Goal: Information Seeking & Learning: Check status

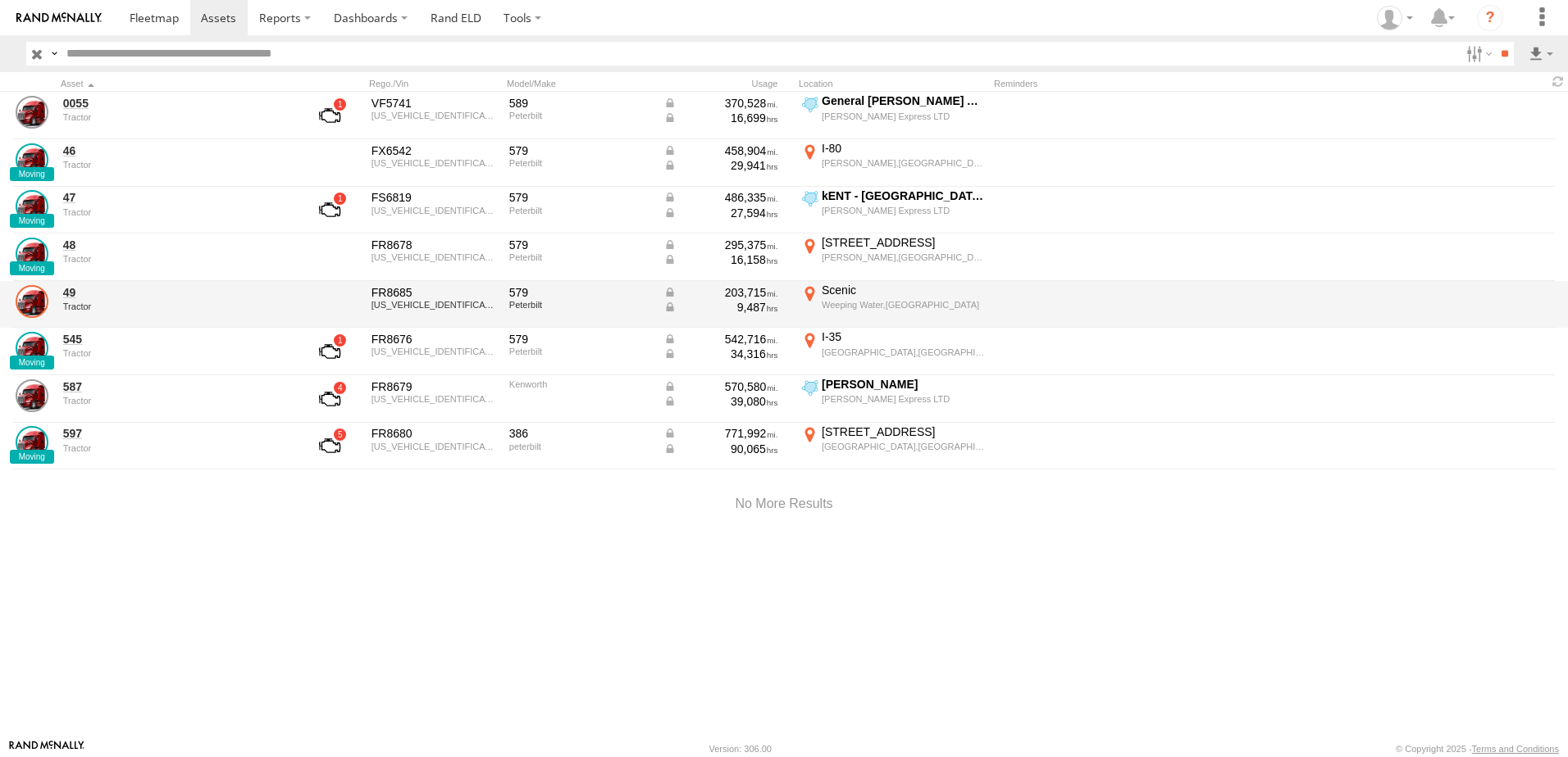
click at [36, 301] on link at bounding box center [32, 301] width 33 height 33
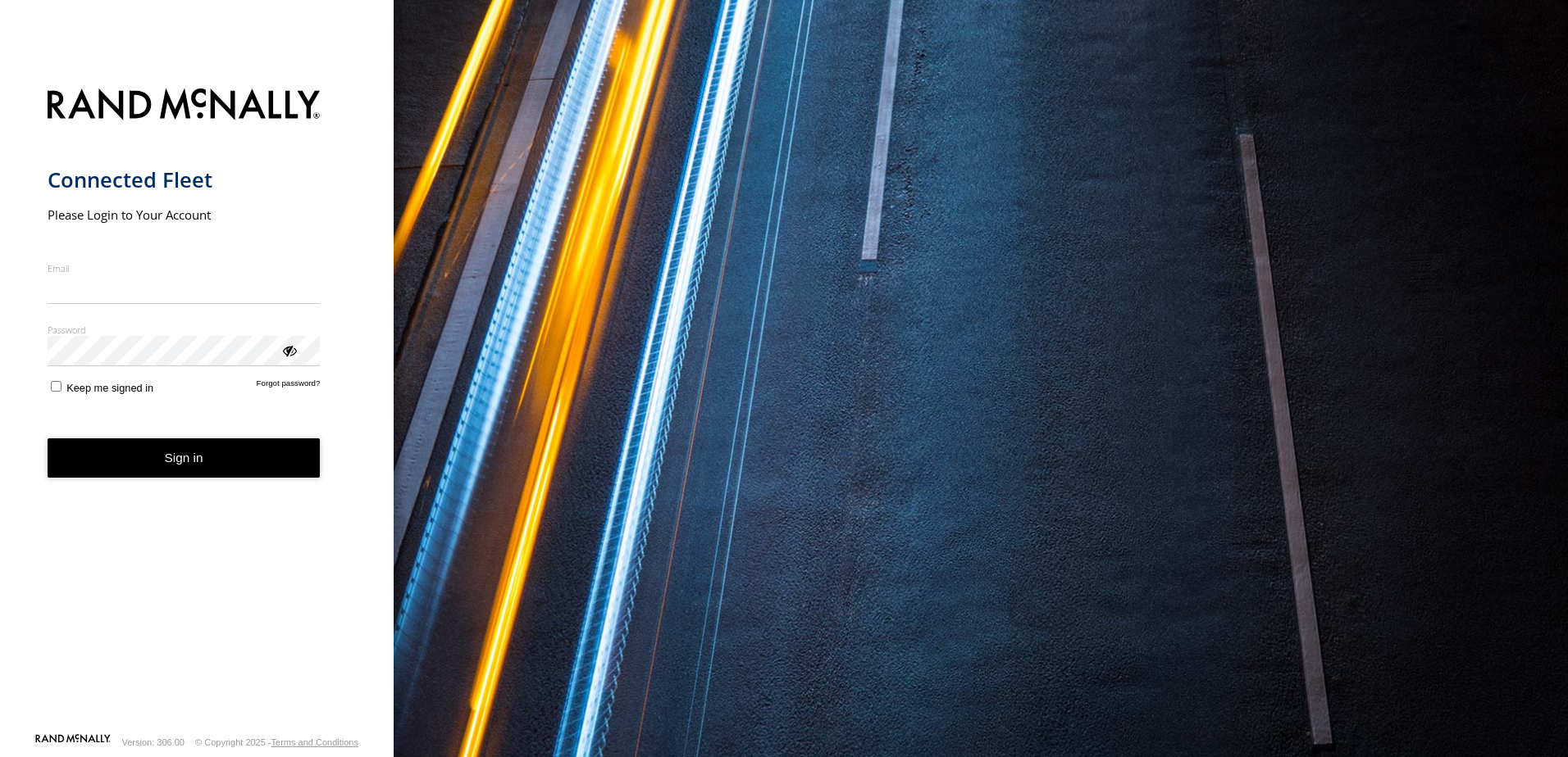
type input "**********"
click at [57, 403] on form "**********" at bounding box center [197, 406] width 300 height 654
click at [150, 456] on button "Sign in" at bounding box center [184, 458] width 273 height 41
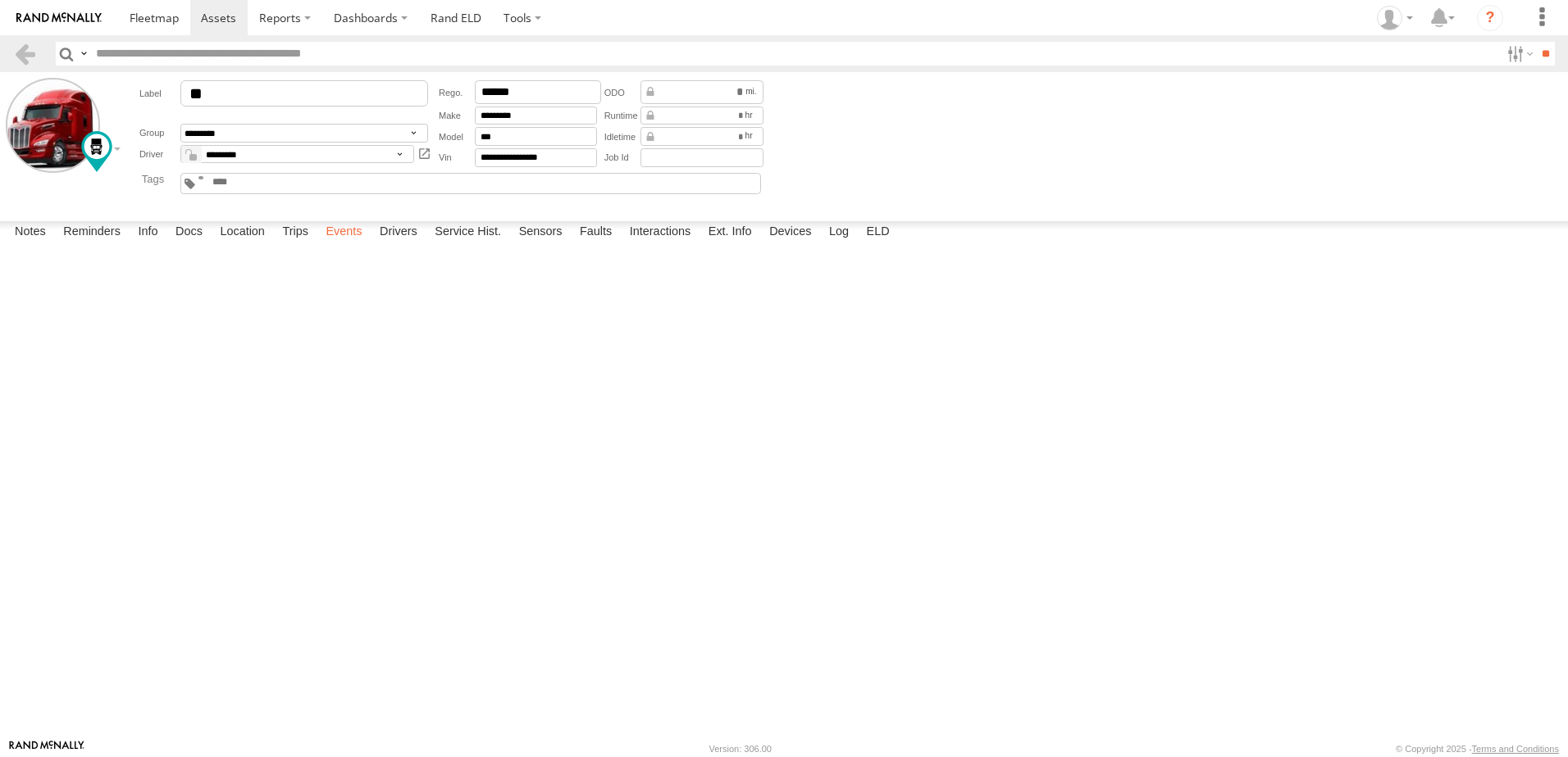
click at [341, 244] on label "Events" at bounding box center [343, 232] width 53 height 23
click at [212, 14] on span at bounding box center [218, 17] width 35 height 16
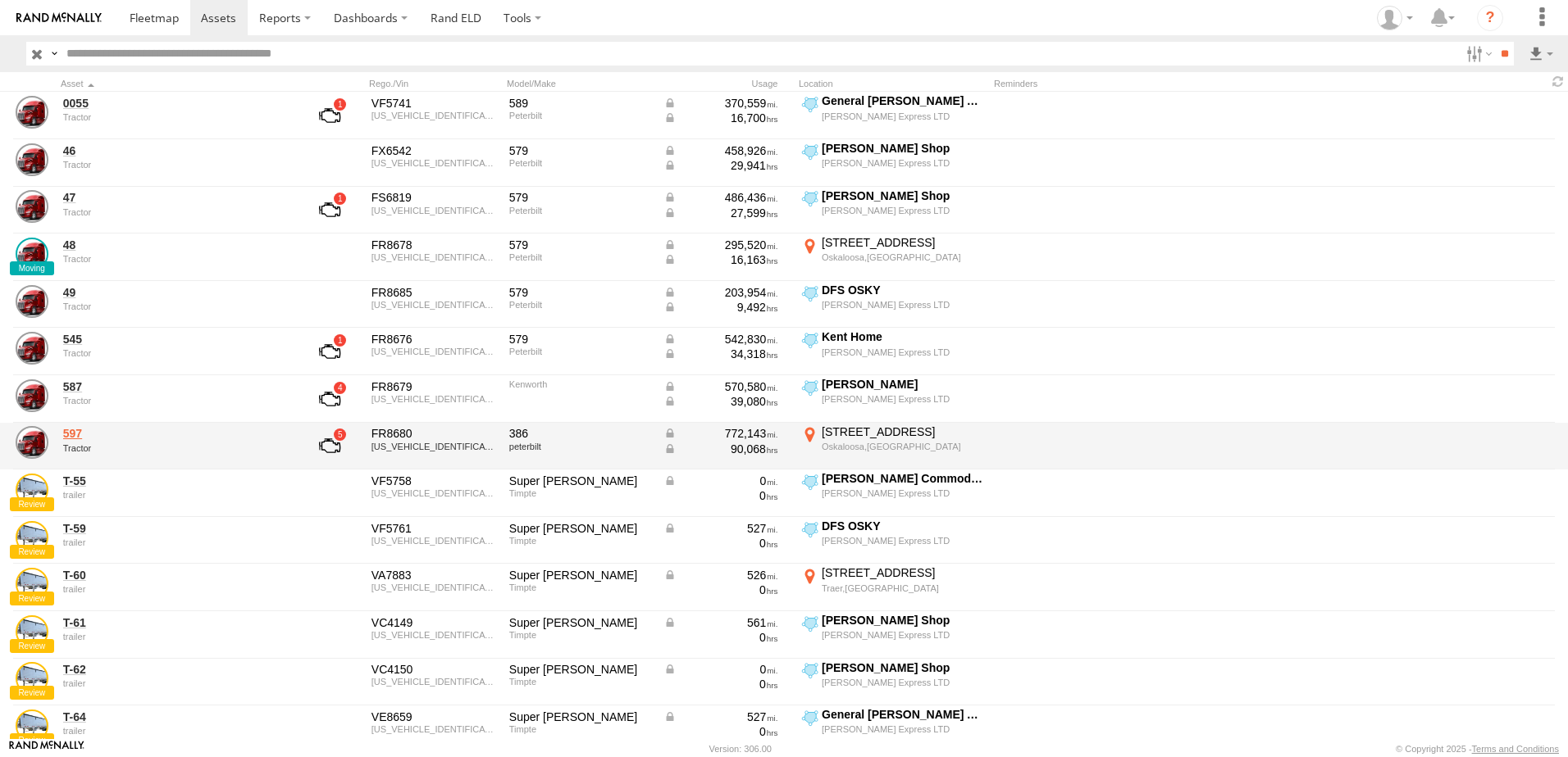
click at [72, 431] on link "597" at bounding box center [175, 433] width 224 height 15
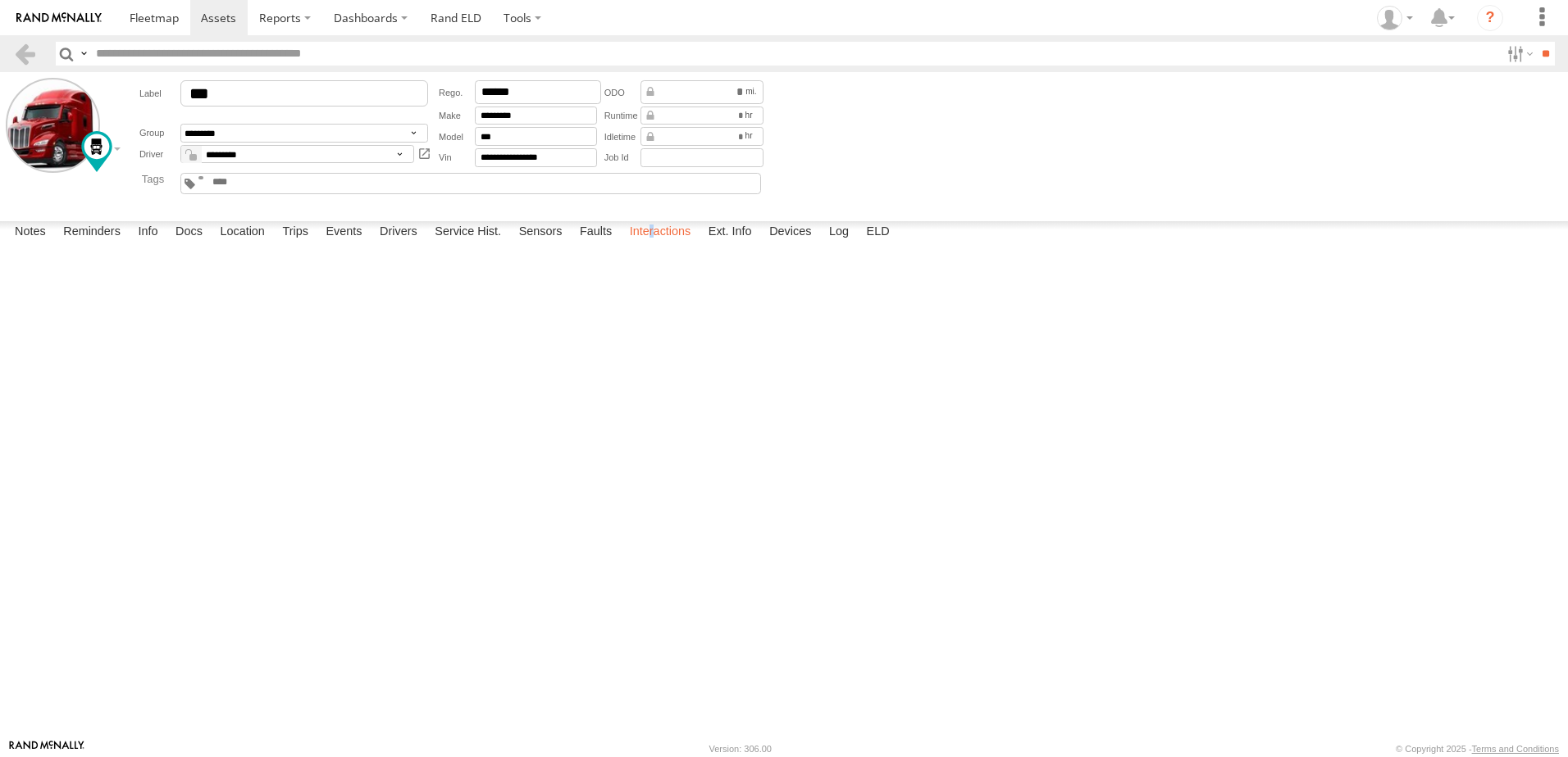
click at [654, 244] on label "Interactions" at bounding box center [661, 232] width 78 height 23
click at [653, 244] on label "Interactions" at bounding box center [661, 232] width 78 height 23
click at [350, 244] on label "Events" at bounding box center [343, 232] width 53 height 23
click at [24, 47] on link at bounding box center [25, 54] width 24 height 24
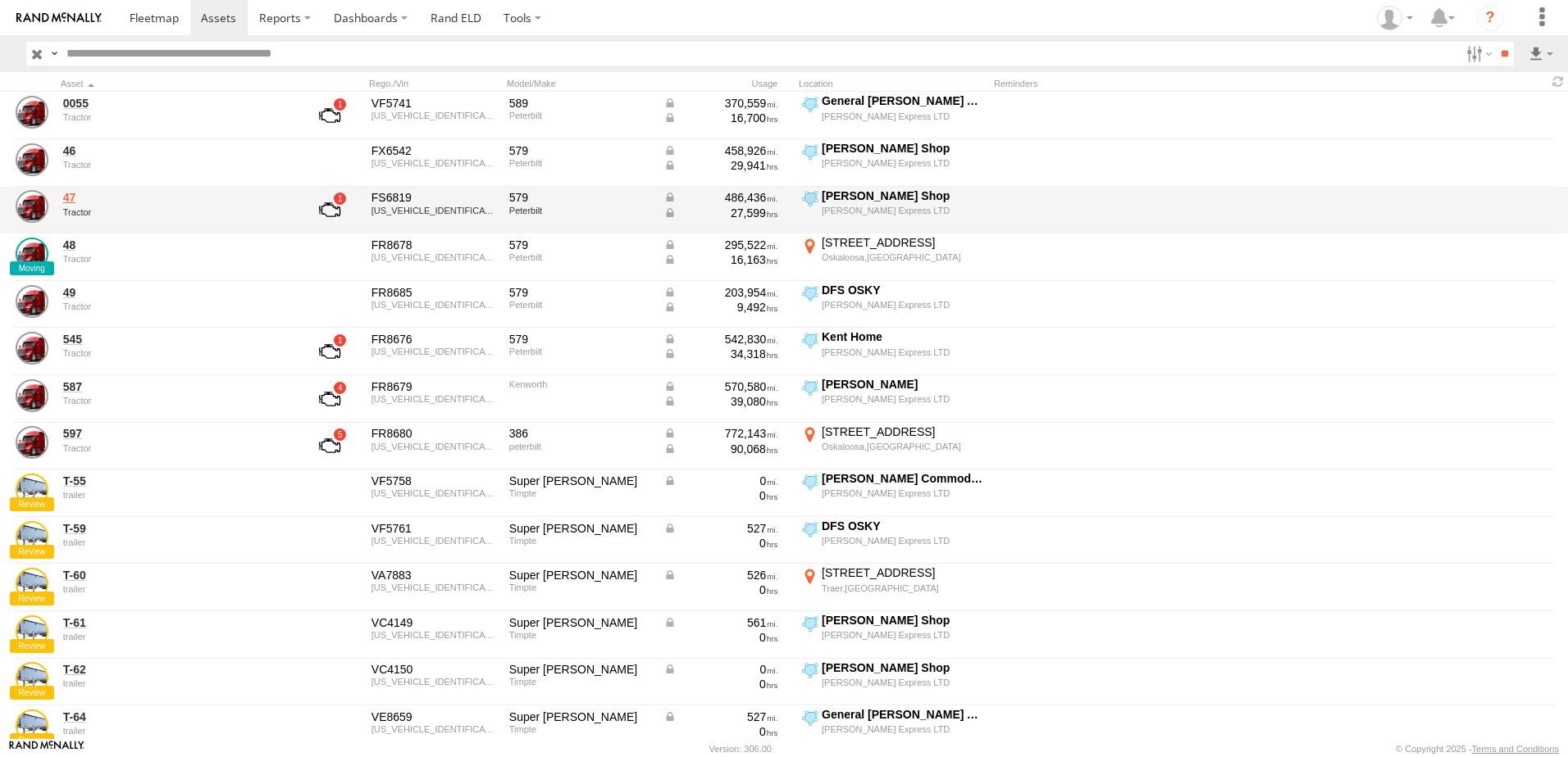
click at [70, 199] on link "47" at bounding box center [175, 197] width 224 height 15
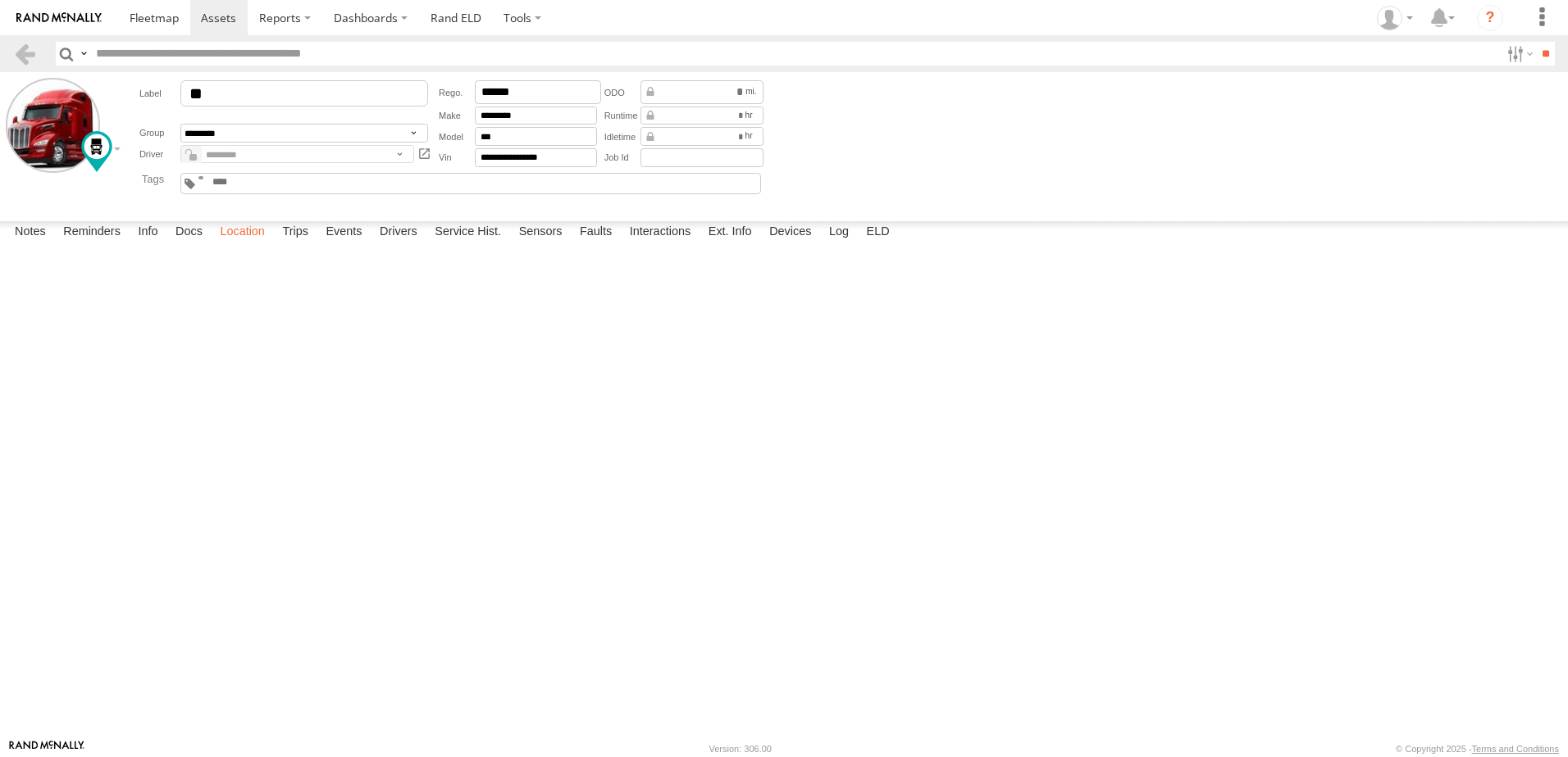
click at [256, 244] on label "Location" at bounding box center [242, 232] width 61 height 23
click at [22, 46] on link at bounding box center [25, 54] width 24 height 24
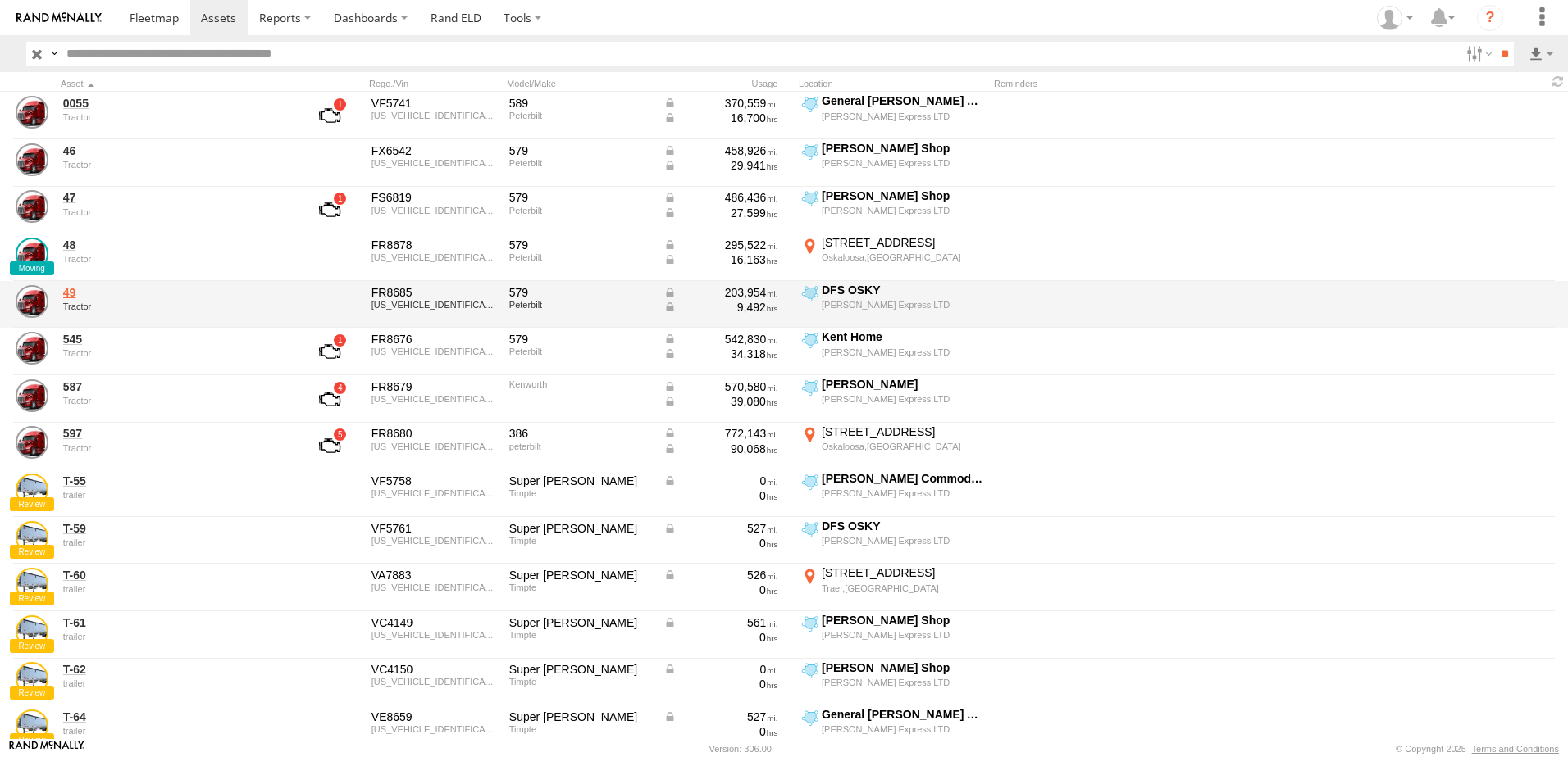
click at [73, 295] on link "49" at bounding box center [175, 292] width 224 height 15
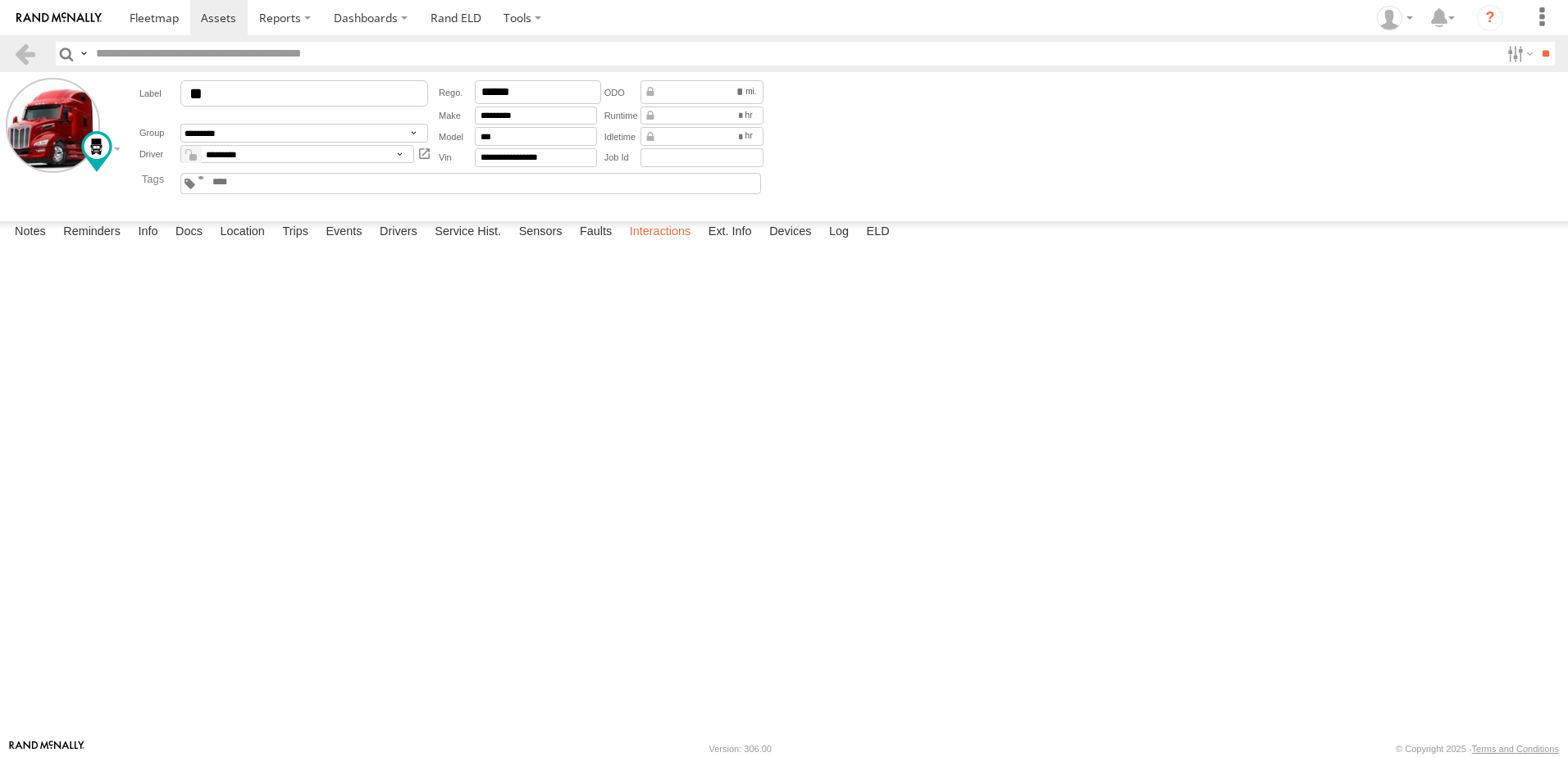
click at [657, 244] on label "Interactions" at bounding box center [661, 232] width 78 height 23
click at [144, 13] on span at bounding box center [154, 17] width 49 height 16
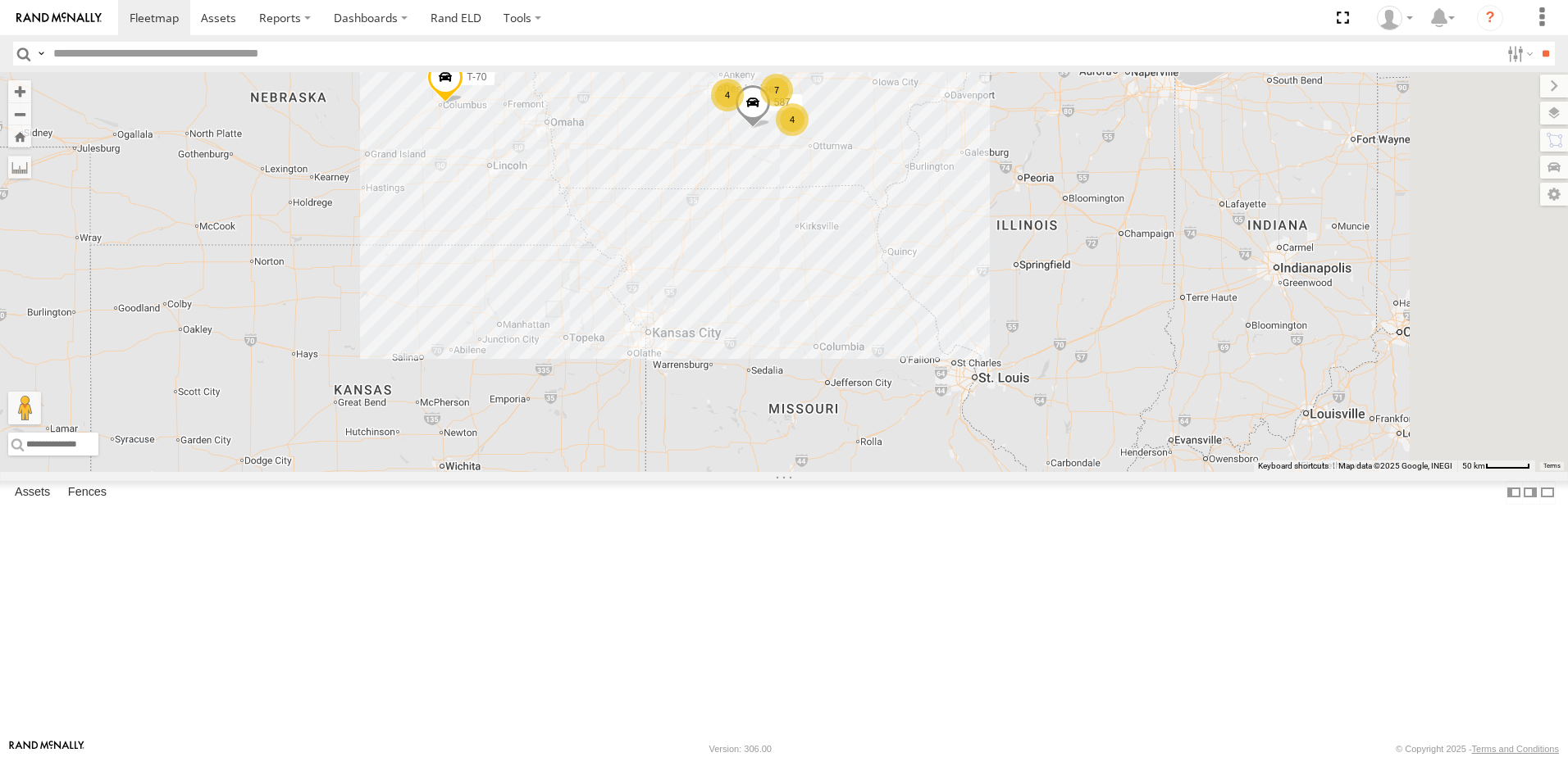
drag, startPoint x: 974, startPoint y: 273, endPoint x: 796, endPoint y: 279, distance: 178.1
click at [795, 280] on div "T-69 7 4 T-70 4 T-60 587" at bounding box center [784, 272] width 1568 height 400
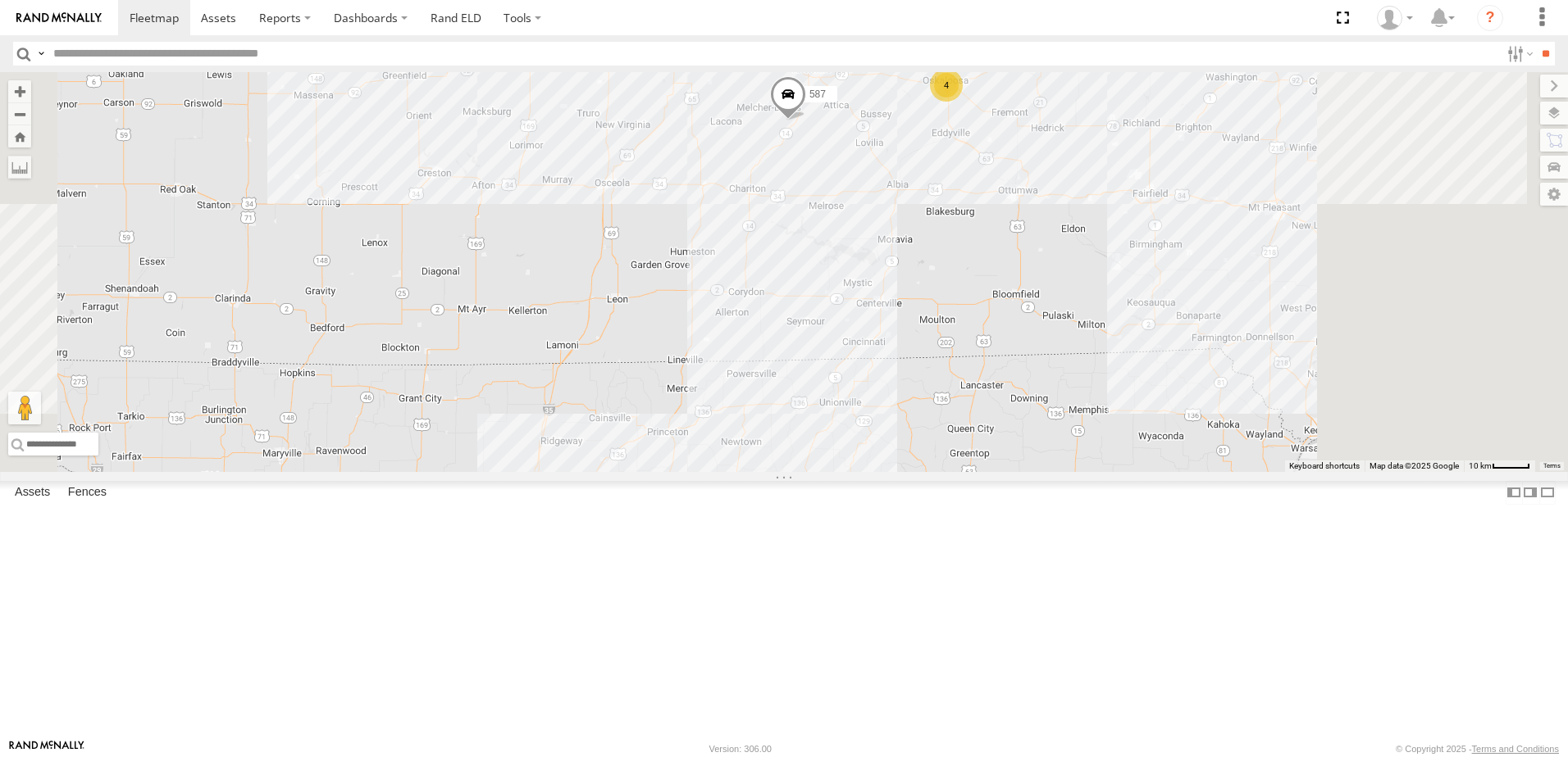
drag, startPoint x: 933, startPoint y: 252, endPoint x: 686, endPoint y: 415, distance: 295.9
click at [688, 415] on div "T-69 T-70 T-60 587 2 2 4" at bounding box center [784, 272] width 1568 height 400
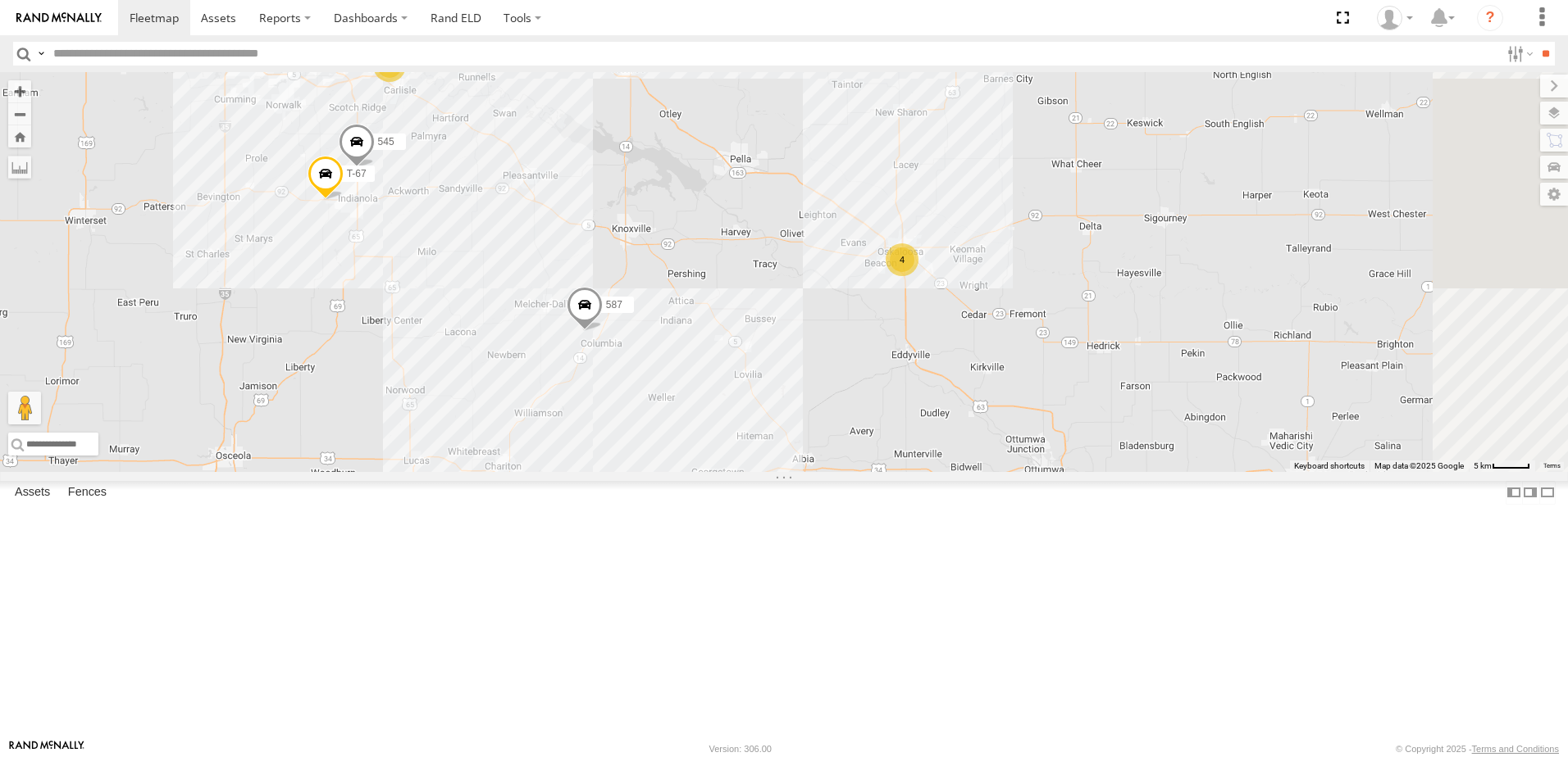
drag, startPoint x: 753, startPoint y: 295, endPoint x: 631, endPoint y: 359, distance: 137.8
click at [631, 359] on div "T-69 T-70 T-60 587 5 2 545 4 T-67" at bounding box center [784, 272] width 1568 height 400
click at [1502, 54] on label at bounding box center [1518, 54] width 35 height 24
click at [0, 0] on span "Tractor" at bounding box center [0, 0] width 0 height 0
click at [1540, 49] on input "**" at bounding box center [1546, 54] width 19 height 24
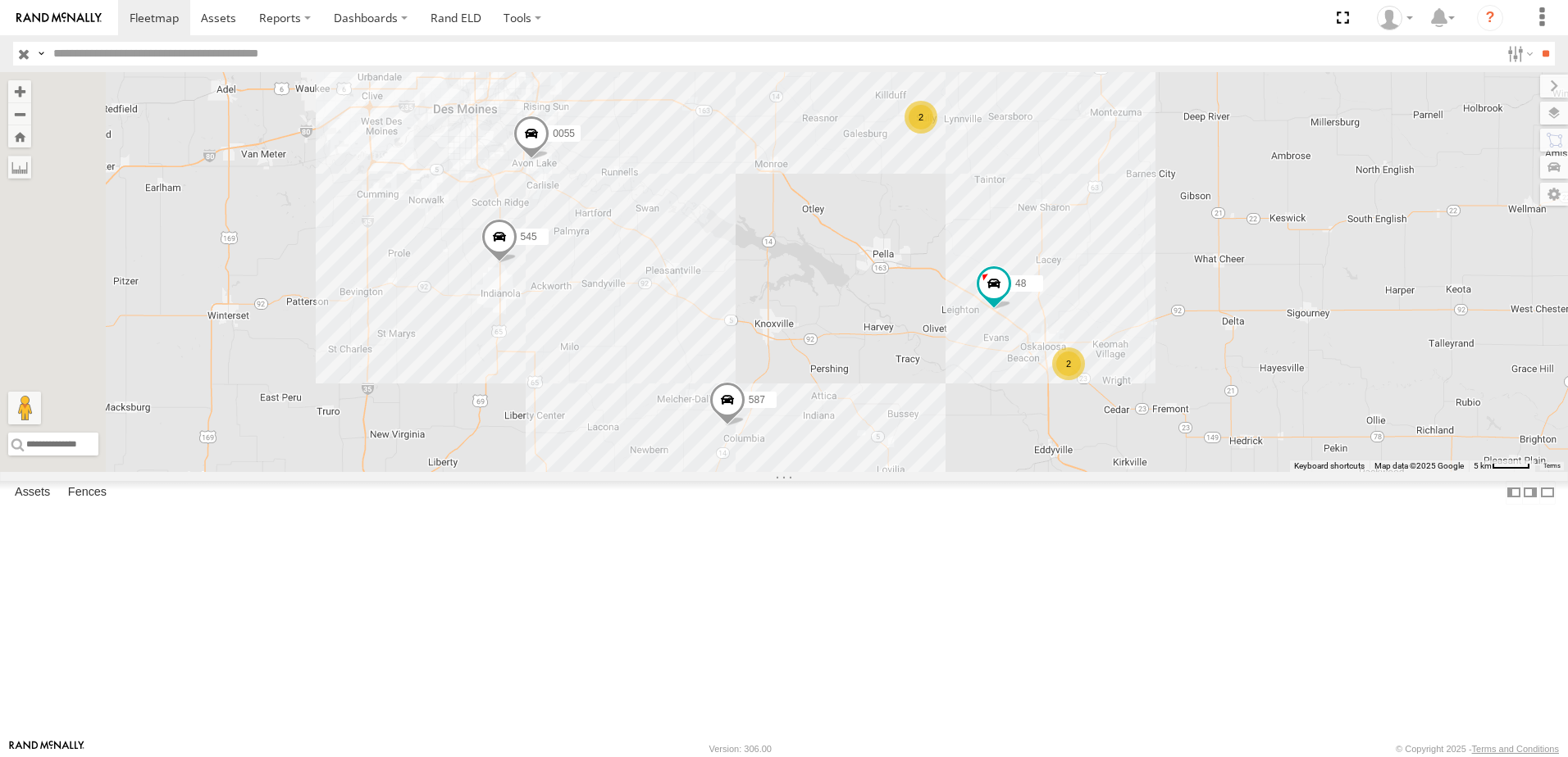
click at [0, 0] on div "48" at bounding box center [0, 0] width 0 height 0
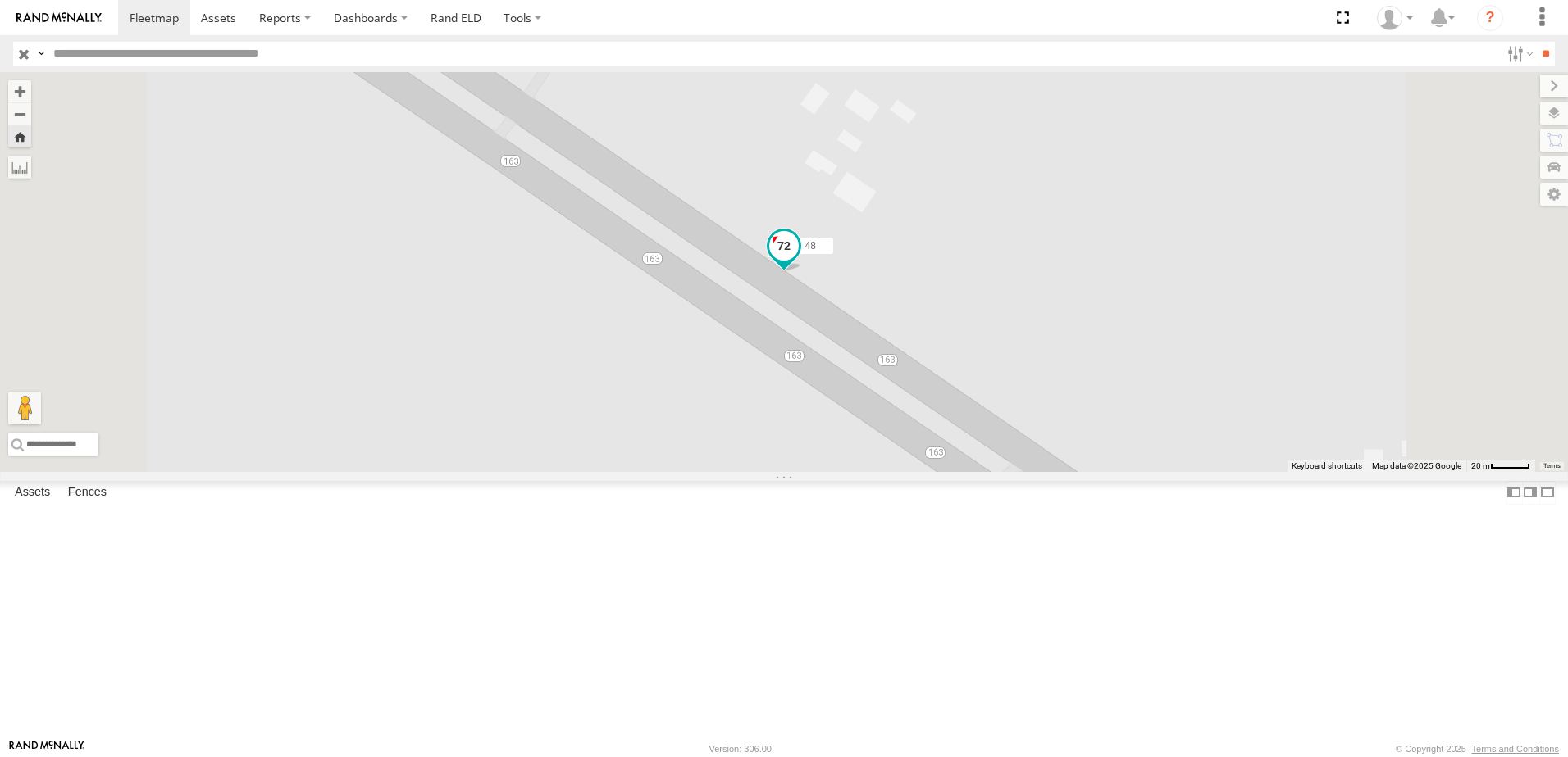
click at [799, 261] on span at bounding box center [784, 246] width 29 height 29
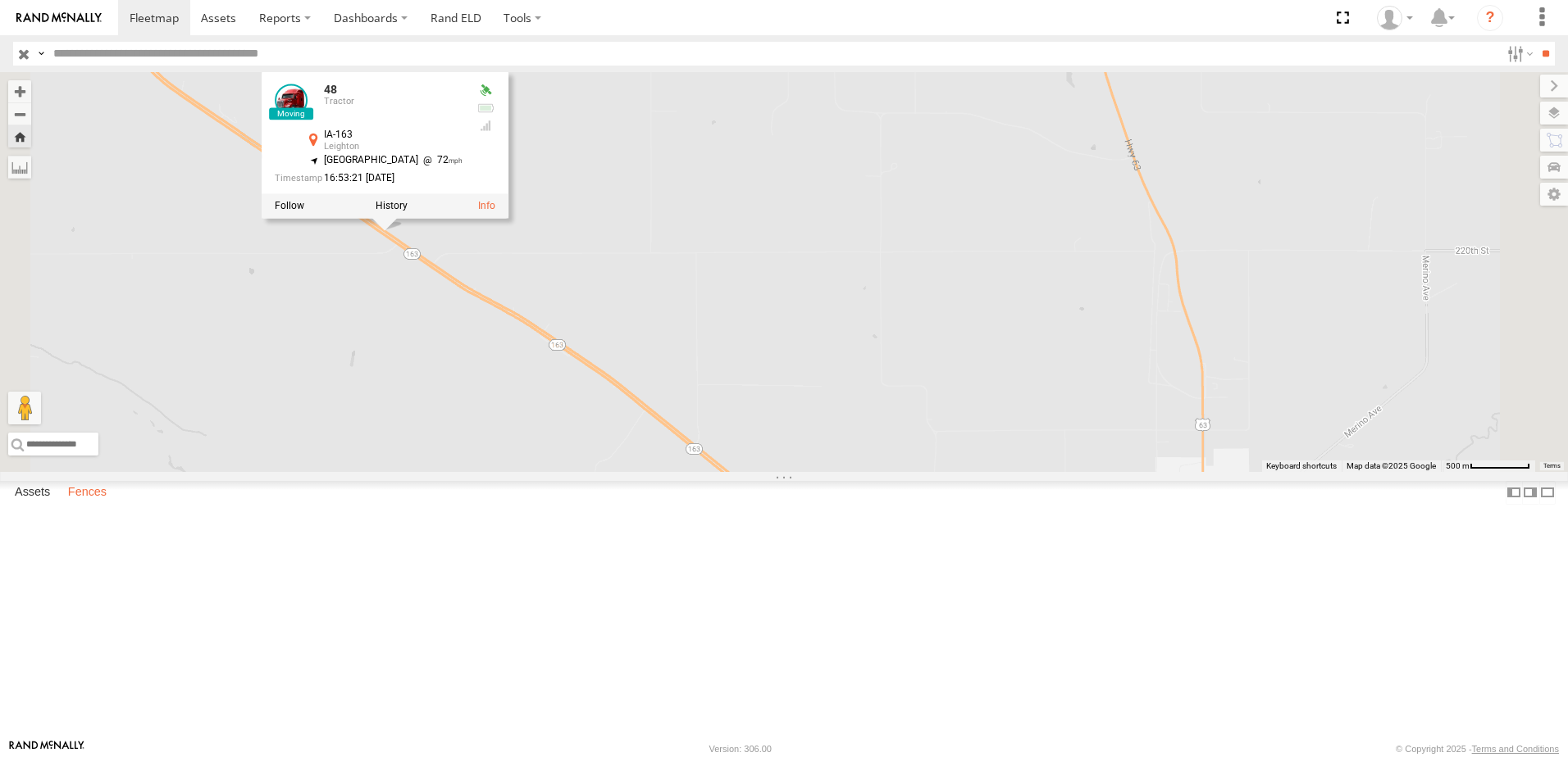
click at [96, 504] on label "Fences" at bounding box center [87, 492] width 55 height 23
click at [31, 504] on label "Assets" at bounding box center [33, 492] width 52 height 23
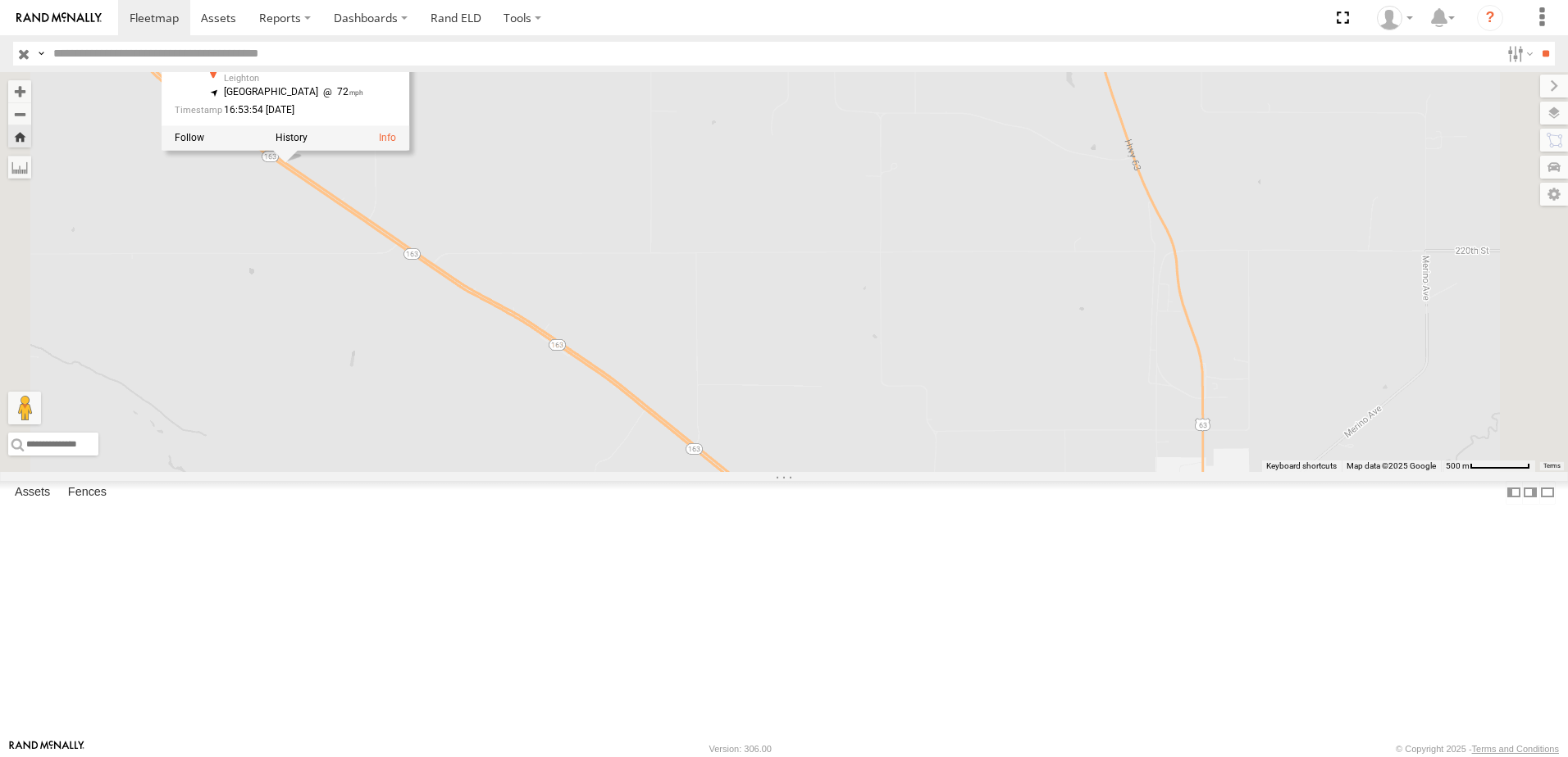
click at [0, 0] on div "48" at bounding box center [0, 0] width 0 height 0
